Goal: Information Seeking & Learning: Find contact information

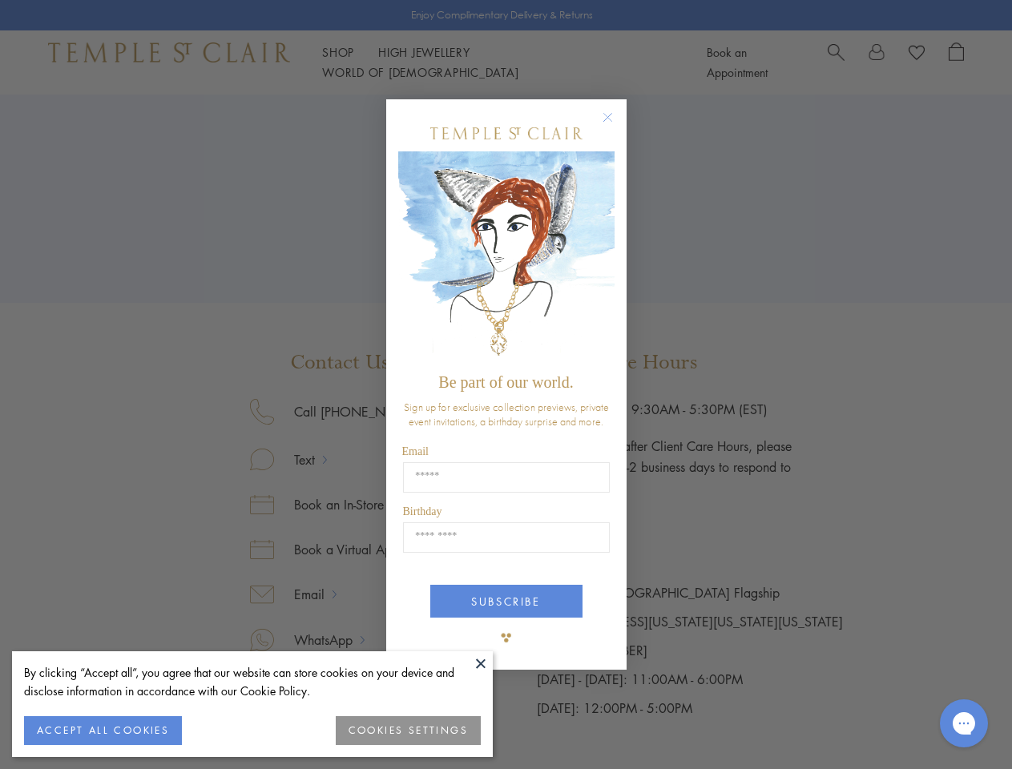
click at [506, 385] on span "Be part of our world." at bounding box center [505, 382] width 135 height 18
click at [481, 664] on button at bounding box center [481, 664] width 24 height 24
click at [103, 731] on button "ACCEPT ALL COOKIES" at bounding box center [103, 730] width 158 height 29
click at [409, 731] on div "Close dialog Be part of our world. Sign up for exclusive collection previews, p…" at bounding box center [506, 384] width 1012 height 769
click at [615, 124] on icon "Close dialog" at bounding box center [608, 117] width 20 height 20
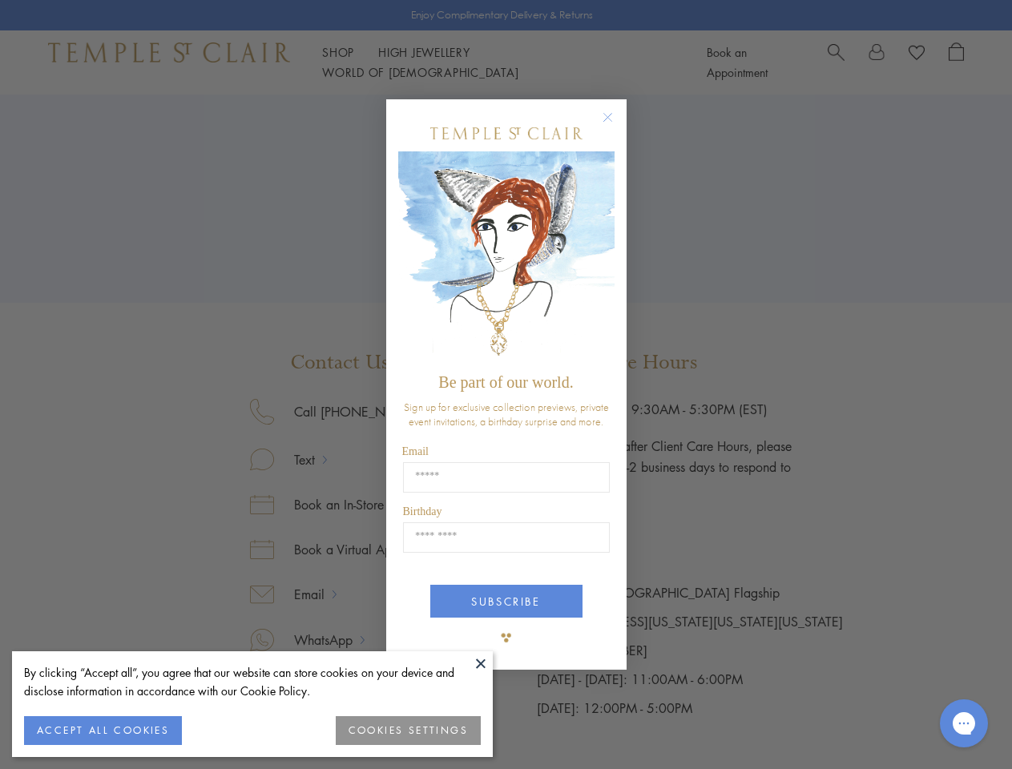
click at [506, 602] on button "SUBSCRIBE" at bounding box center [506, 601] width 152 height 33
click at [964, 724] on icon "Open gorgias live chat" at bounding box center [963, 723] width 15 height 15
